Goal: Task Accomplishment & Management: Manage account settings

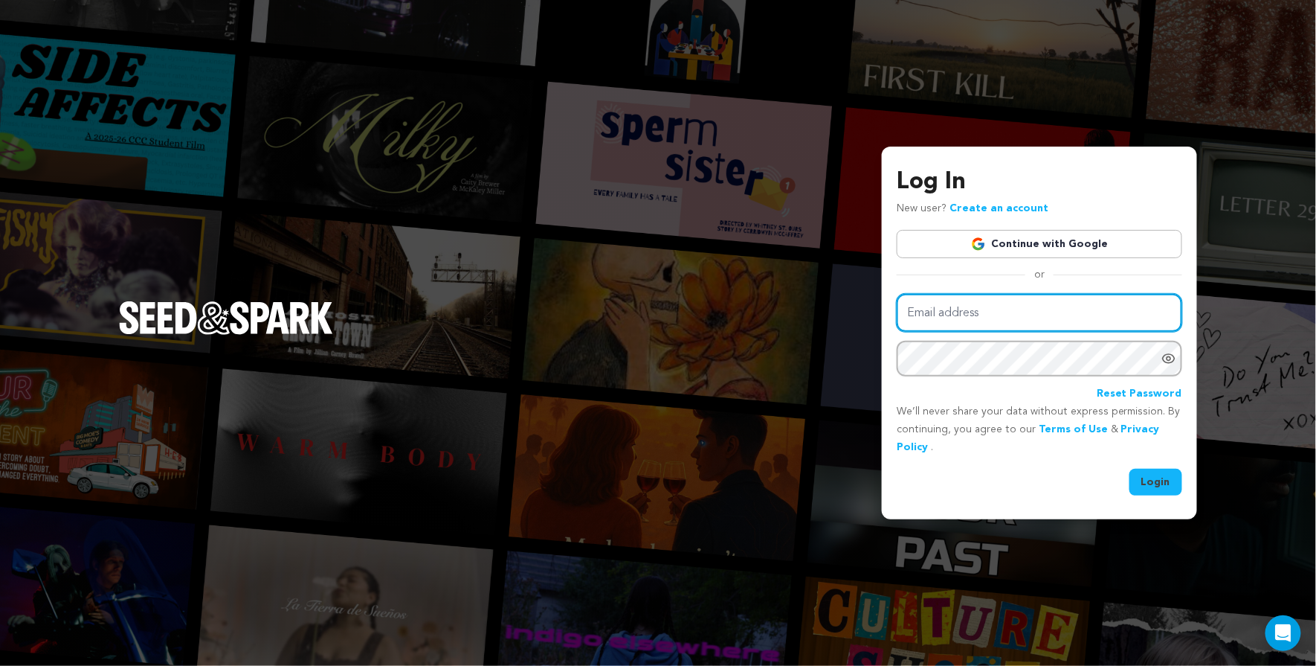
type input "sarmiite.poga@gmail.com"
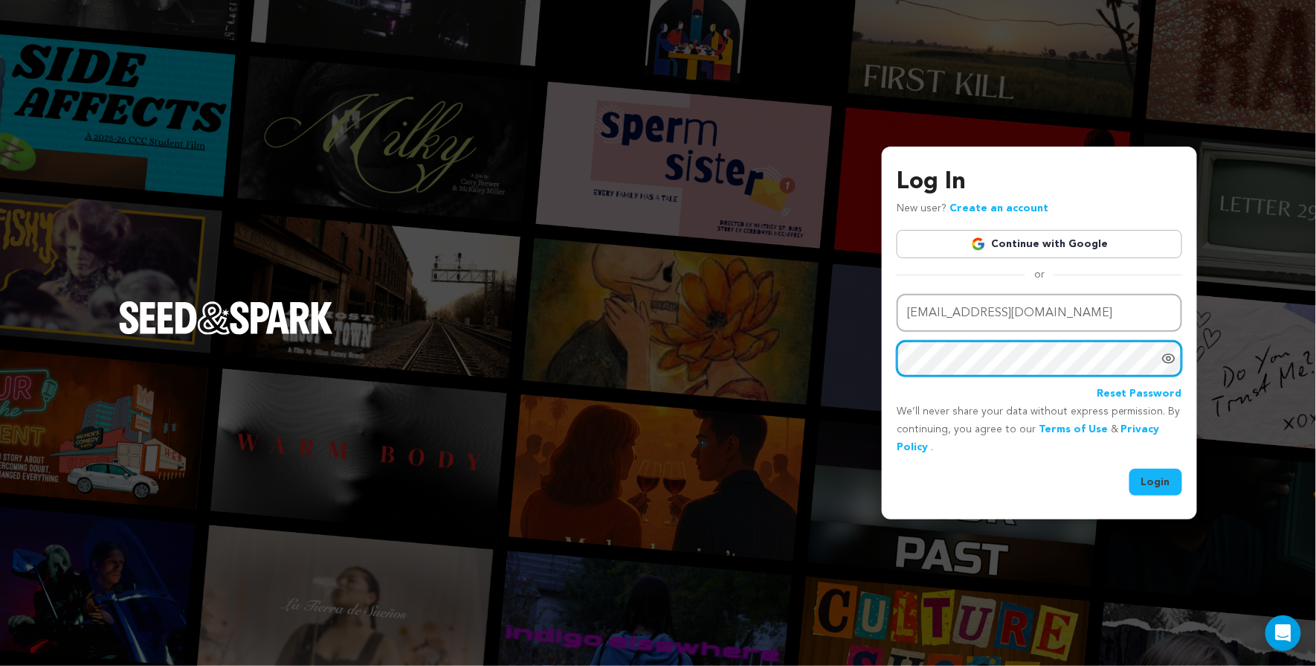
click at [1157, 480] on button "Login" at bounding box center [1156, 481] width 53 height 27
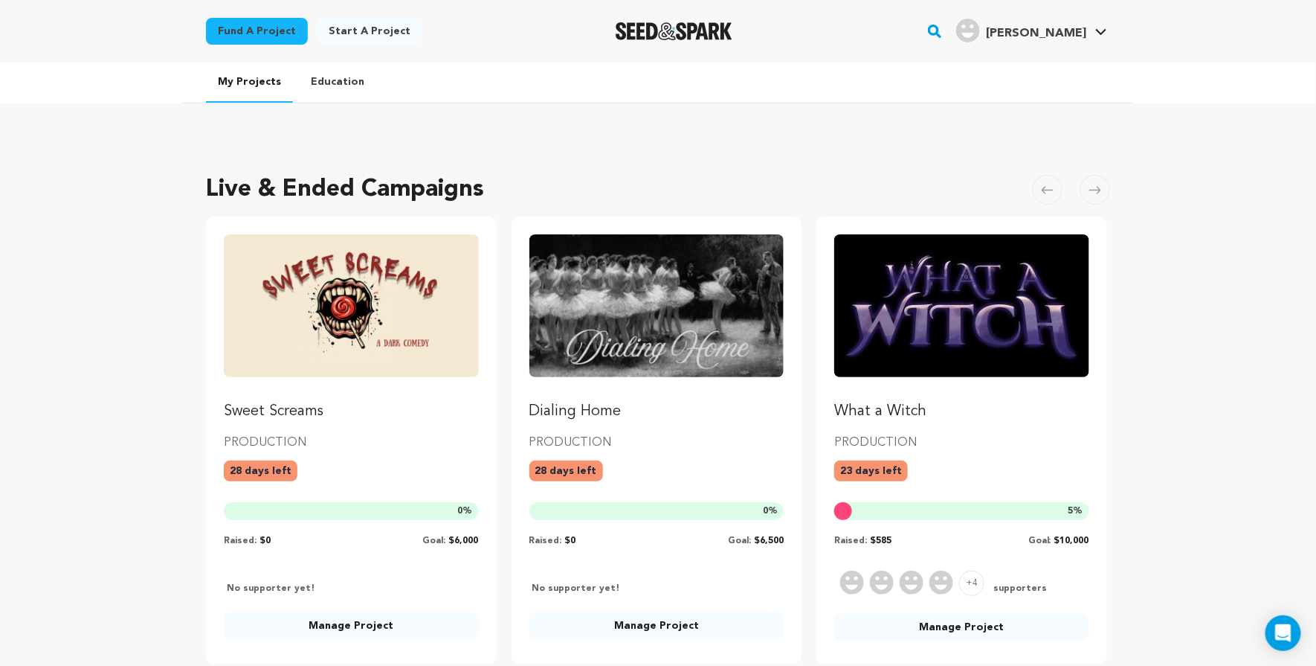
click at [301, 405] on p "Sweet Screams" at bounding box center [351, 411] width 255 height 21
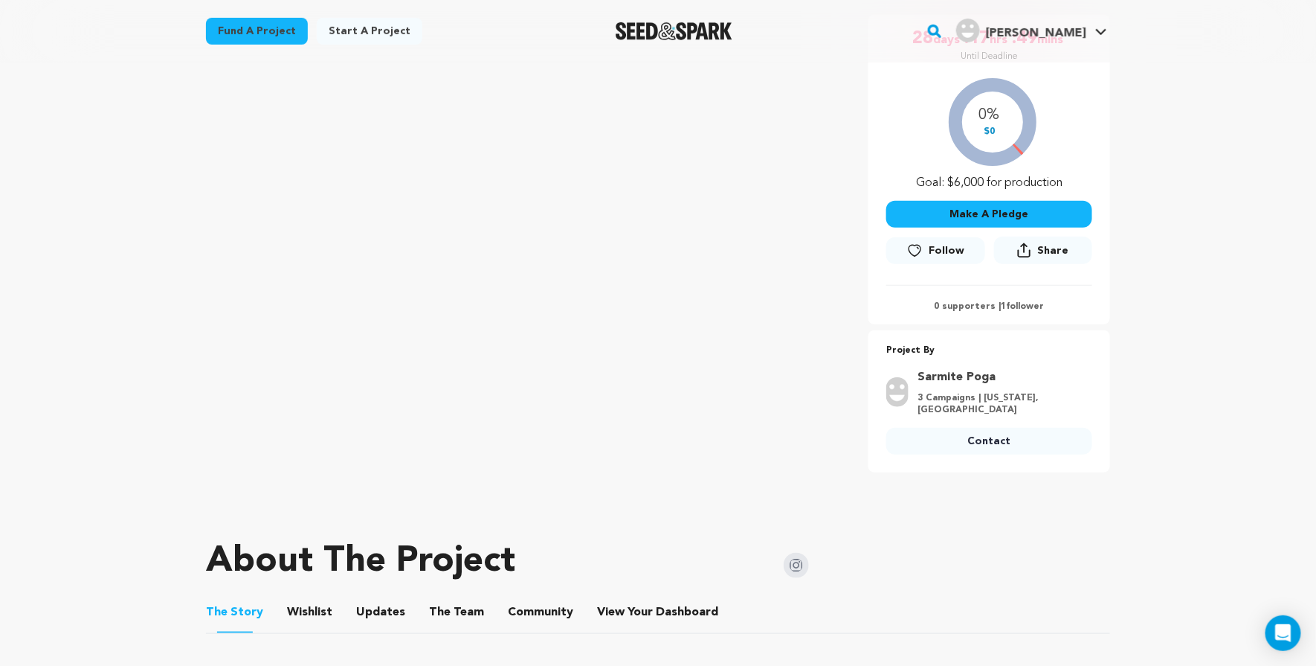
scroll to position [298, 0]
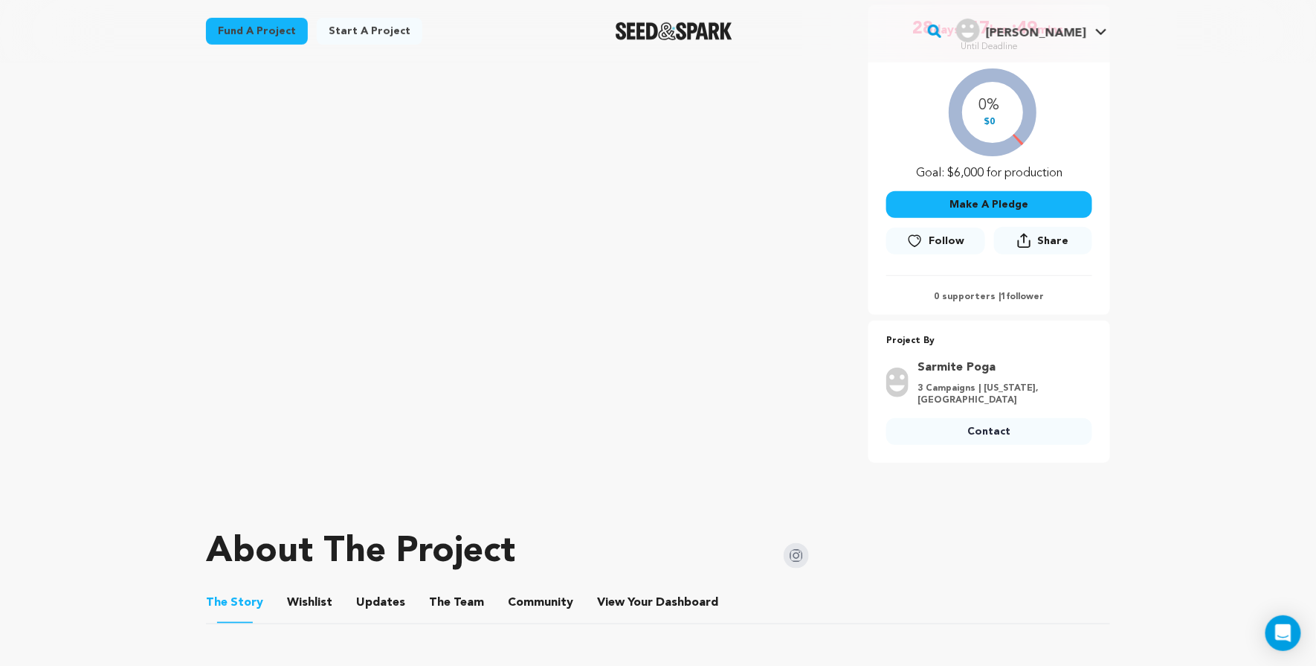
click at [617, 587] on button "View Your Dashboard" at bounding box center [615, 605] width 36 height 36
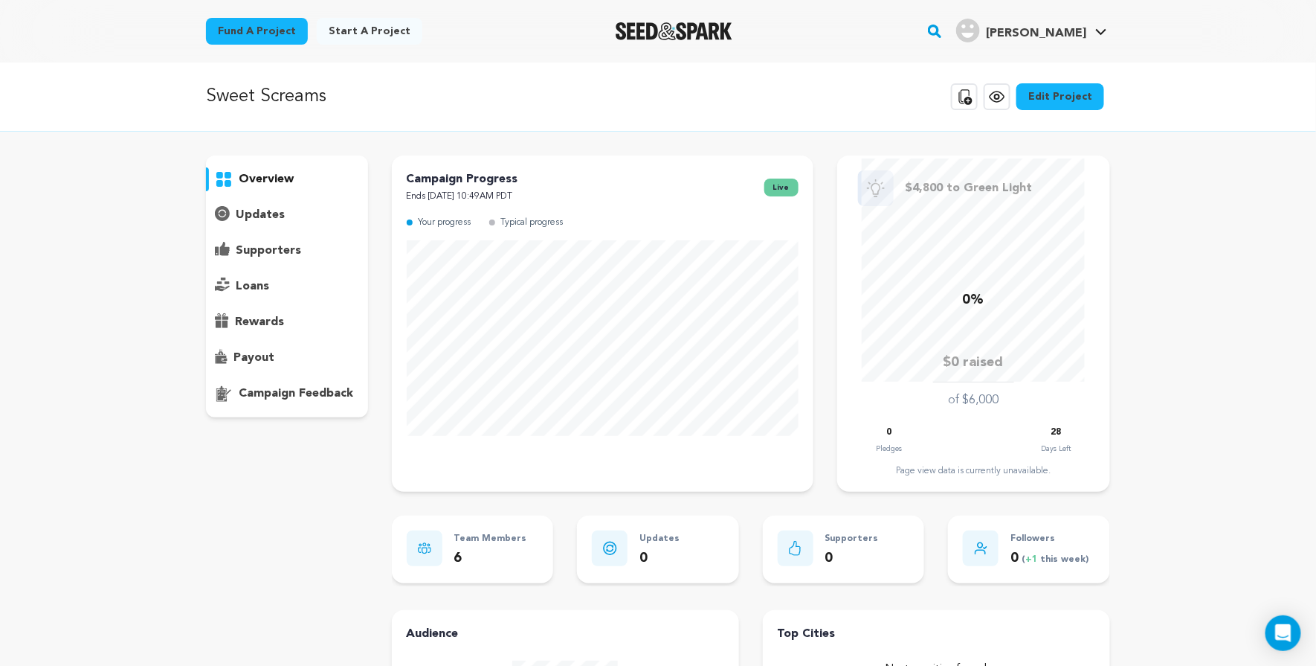
click at [306, 396] on p "campaign feedback" at bounding box center [296, 393] width 115 height 18
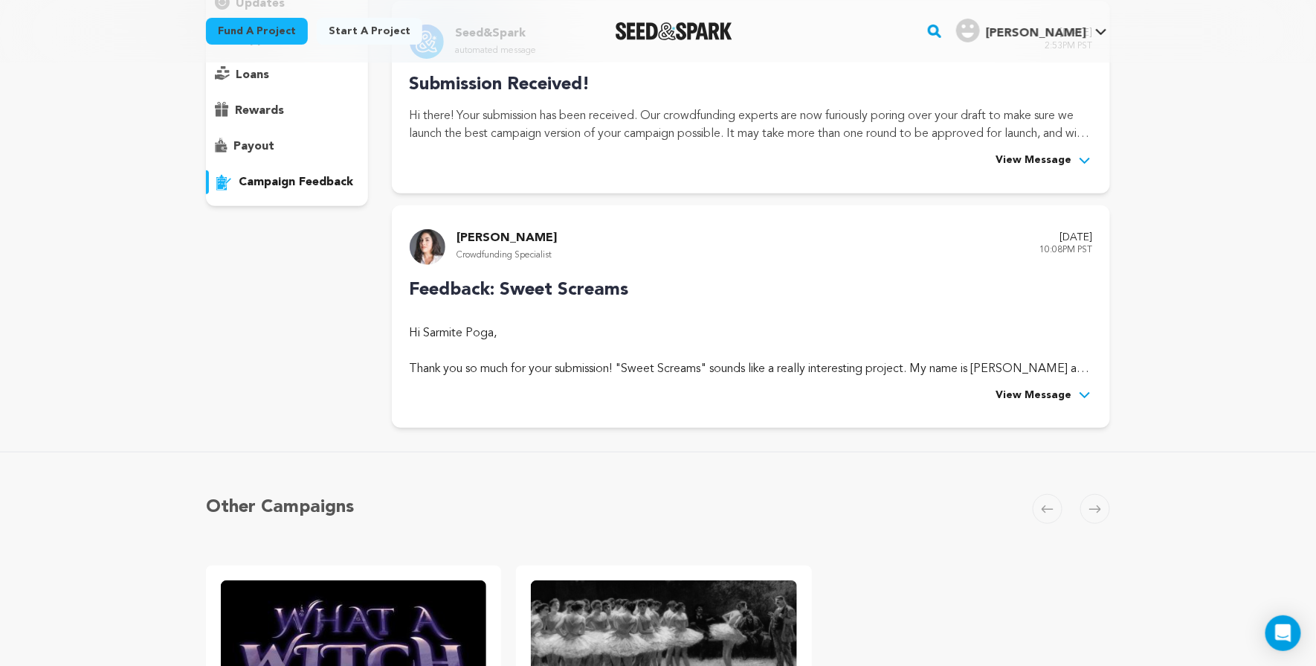
scroll to position [238, 0]
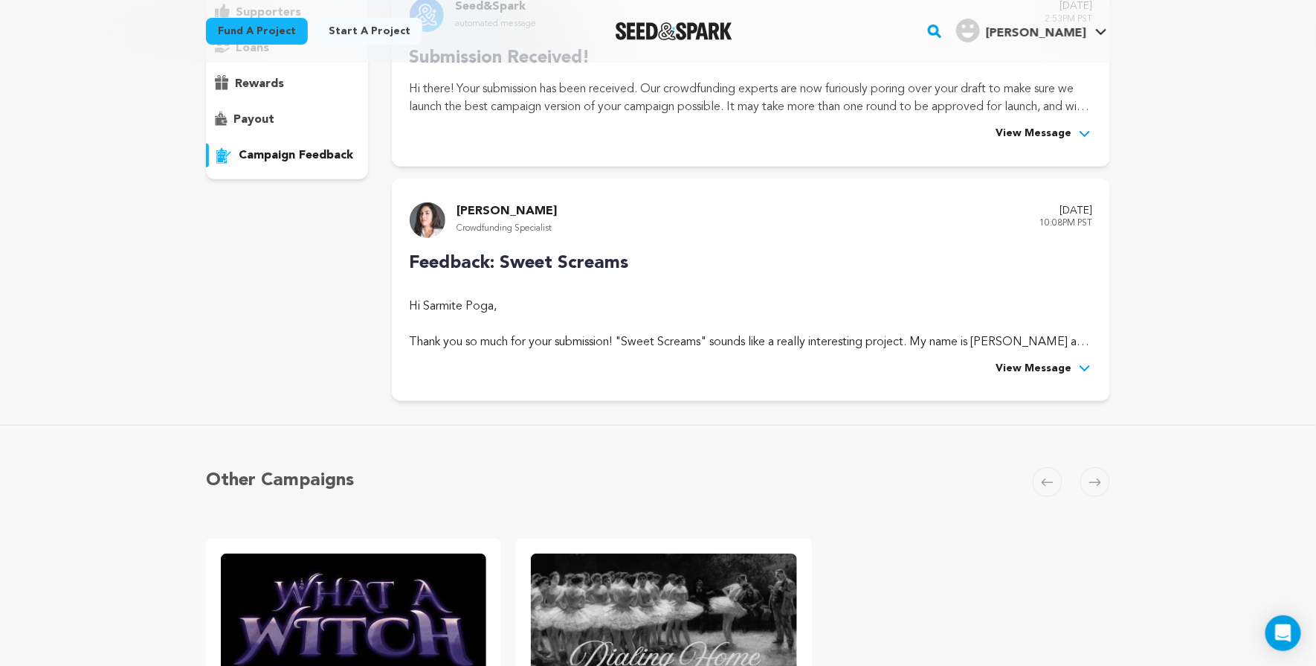
click at [1078, 361] on icon at bounding box center [1085, 368] width 15 height 15
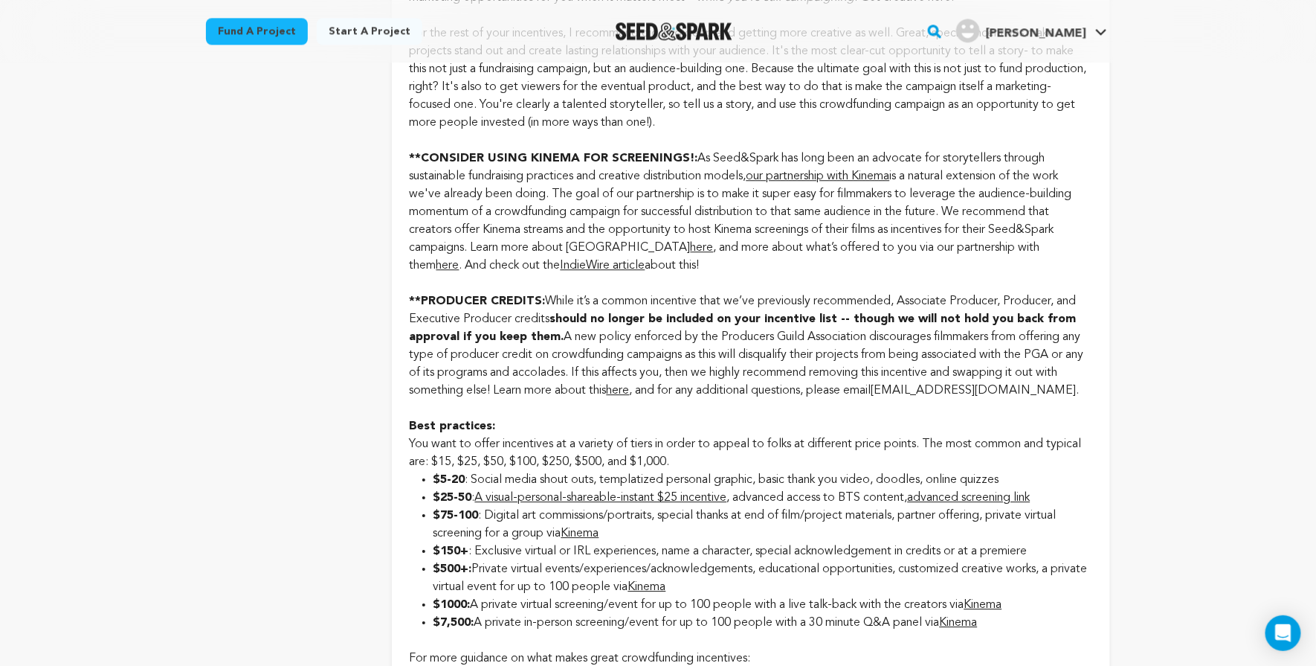
scroll to position [1494, 0]
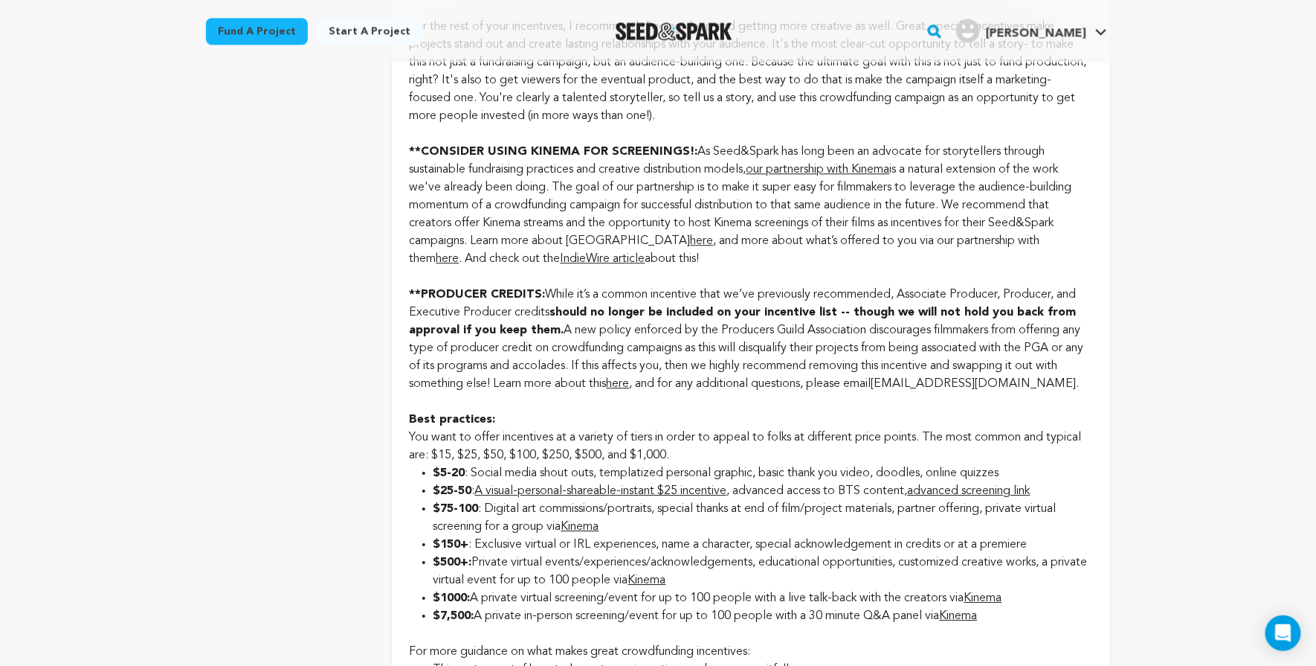
drag, startPoint x: 1095, startPoint y: 358, endPoint x: 398, endPoint y: 263, distance: 703.2
click at [398, 263] on div "Gabriella B. Crowdfunding Specialist August 14, 2025 10:08PM PST Feedback: Swee…" at bounding box center [751, 640] width 718 height 3437
copy div "**PRODUCER CREDITS: While it’s a common incentive that we’ve previously recomme…"
